Goal: Use online tool/utility

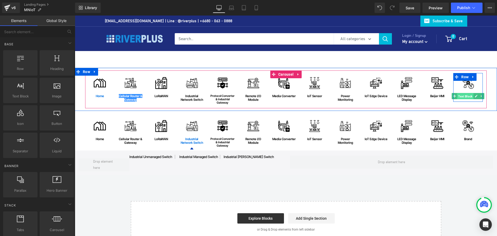
click at [465, 95] on span "Text Block" at bounding box center [466, 96] width 16 height 6
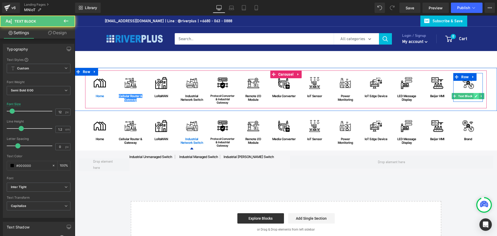
click at [475, 96] on icon at bounding box center [476, 96] width 3 height 3
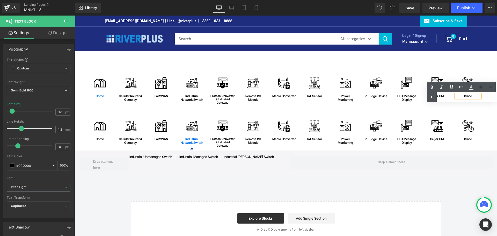
click at [475, 96] on div "Text Color Highlight Color #333333" at bounding box center [462, 92] width 70 height 20
click at [472, 96] on div "Text Color Highlight Color #333333" at bounding box center [462, 92] width 70 height 20
click at [467, 96] on div "Text Color Highlight Color #333333" at bounding box center [462, 92] width 70 height 20
click at [481, 111] on div "Image home Text [GEOGRAPHIC_DATA] Image Cellular Router & Gateway Text Block Ro…" at bounding box center [286, 133] width 423 height 45
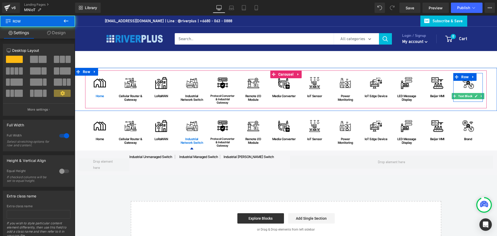
click at [475, 97] on icon at bounding box center [476, 96] width 3 height 3
click at [475, 97] on div "Brand" at bounding box center [468, 96] width 24 height 4
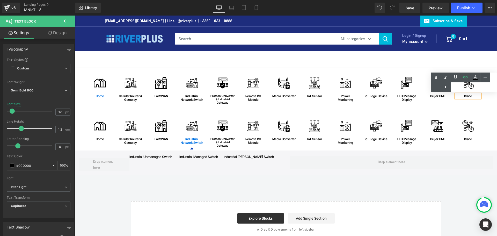
click at [474, 96] on div "Brand" at bounding box center [468, 96] width 24 height 4
copy link "Brand"
